Goal: Information Seeking & Learning: Learn about a topic

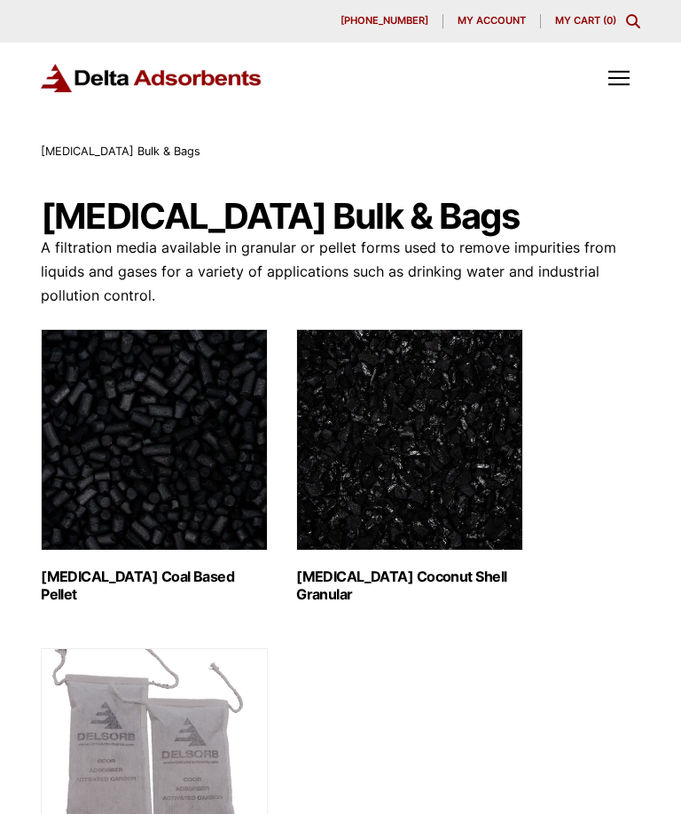
click at [97, 566] on link "Activated Carbon Coal Based Pellet (1)" at bounding box center [154, 465] width 227 height 273
click at [472, 488] on img "Visit product category Activated Carbon Coconut Shell Granular" at bounding box center [409, 440] width 227 height 222
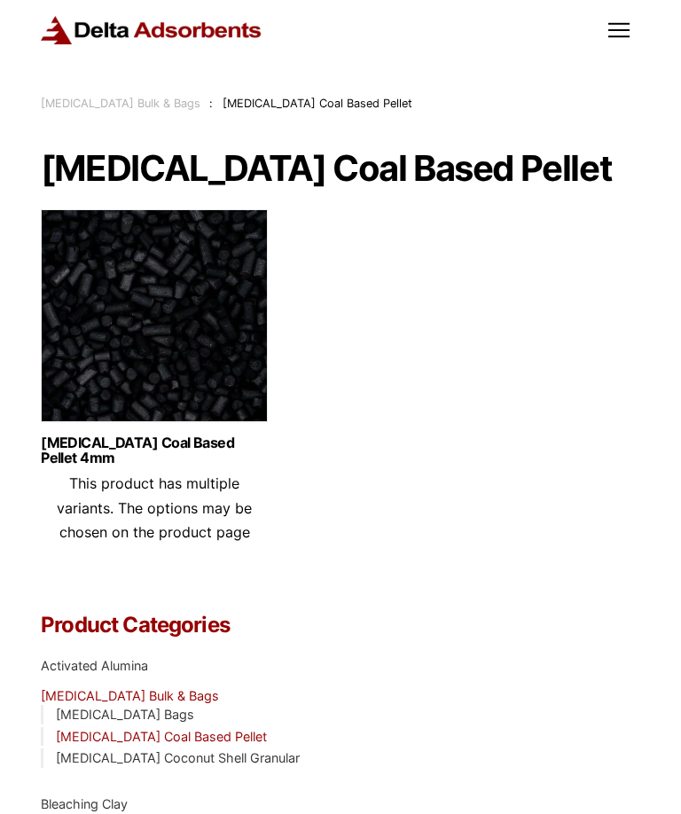
scroll to position [43, 0]
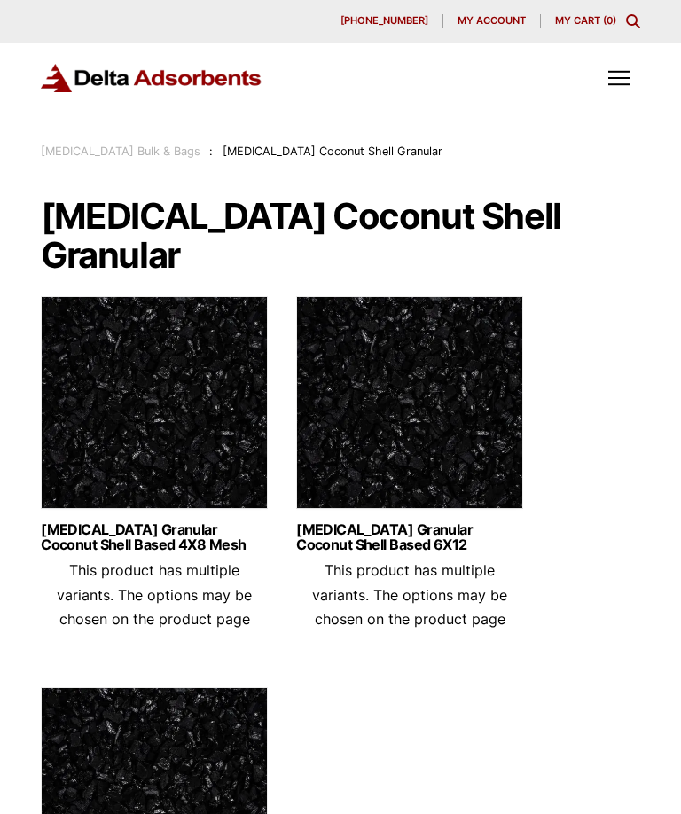
click at [442, 523] on link "Activated Carbon Granular Coconut Shell Based 6X12" at bounding box center [409, 538] width 227 height 30
